Goal: Navigation & Orientation: Go to known website

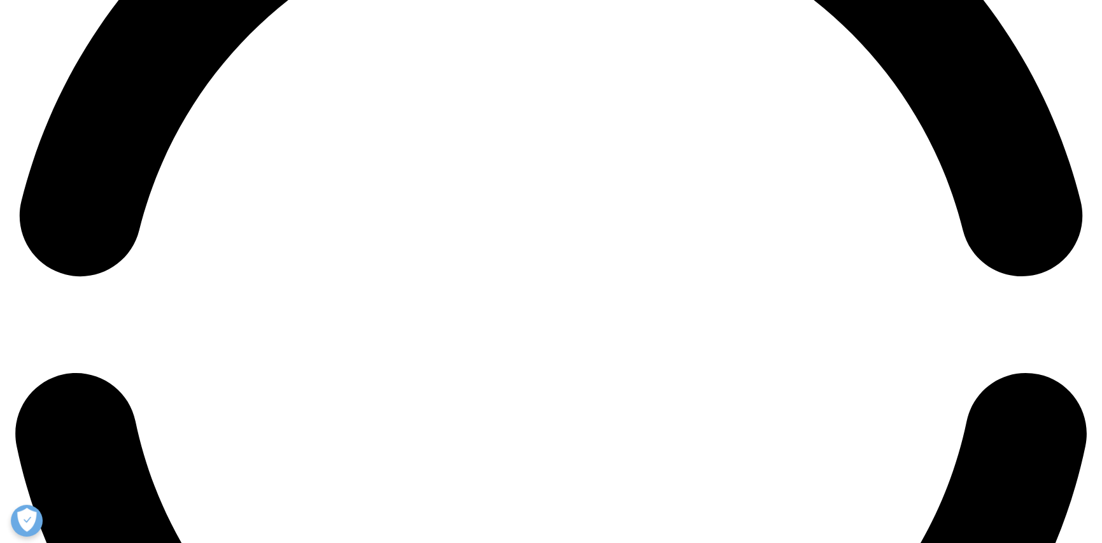
scroll to position [2483, 0]
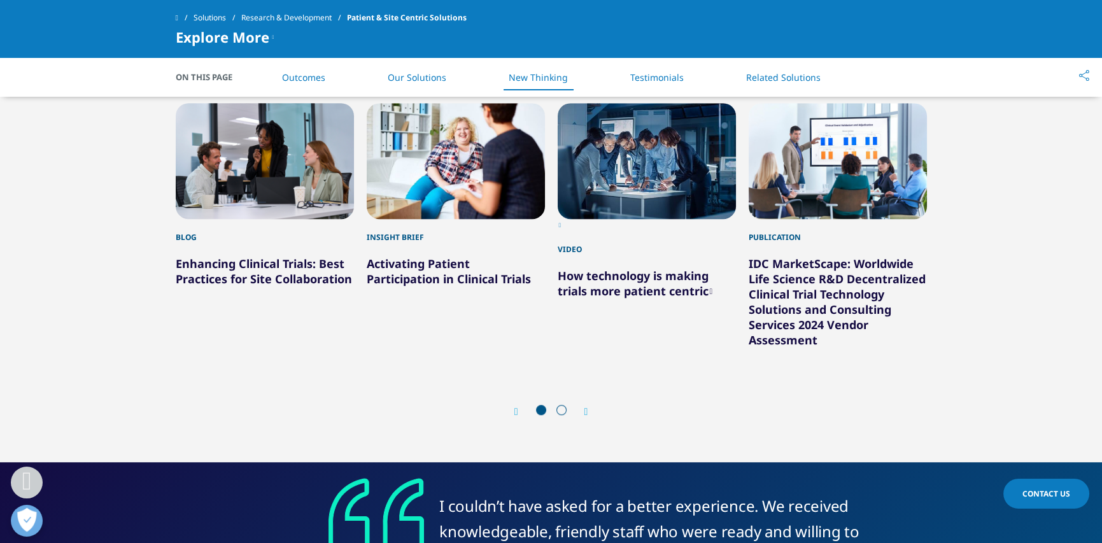
click at [585, 408] on icon "Next slide" at bounding box center [587, 412] width 4 height 10
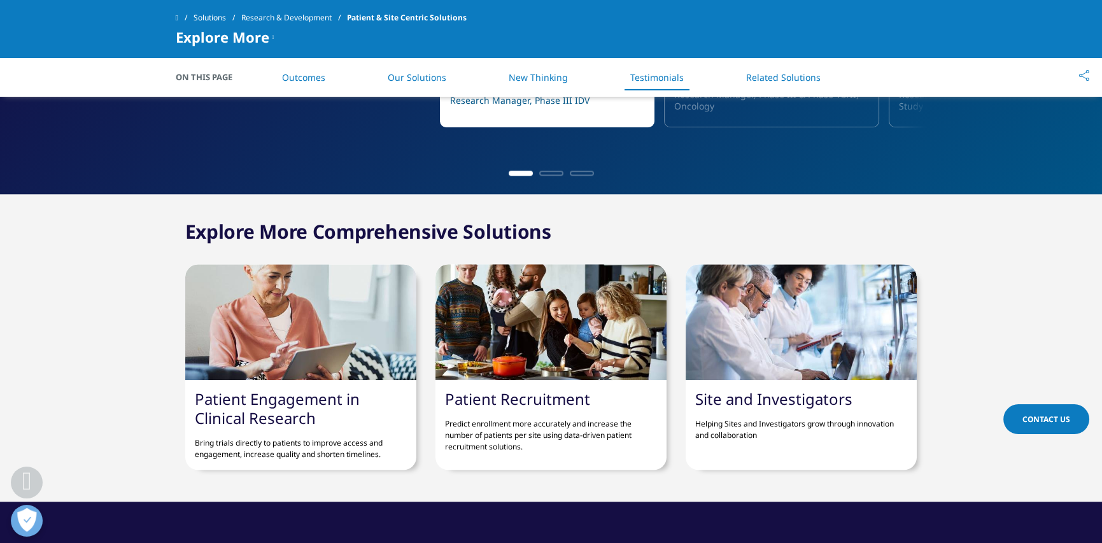
scroll to position [3311, 0]
